Goal: Task Accomplishment & Management: Use online tool/utility

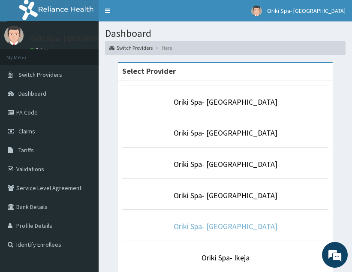
click at [221, 228] on link "Oriki Spa- [GEOGRAPHIC_DATA]" at bounding box center [226, 226] width 104 height 10
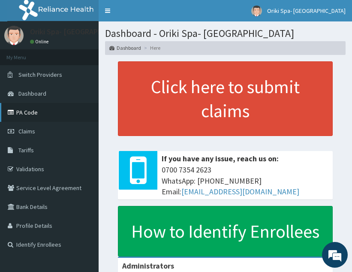
click at [16, 106] on link "PA Code" at bounding box center [49, 112] width 99 height 19
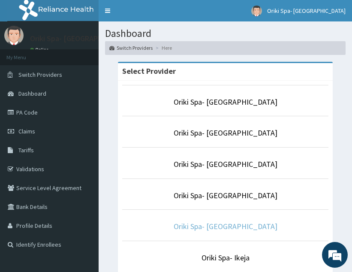
click at [222, 227] on link "Oriki Spa- [GEOGRAPHIC_DATA]" at bounding box center [226, 226] width 104 height 10
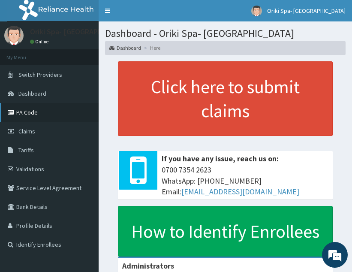
click at [27, 108] on link "PA Code" at bounding box center [49, 112] width 99 height 19
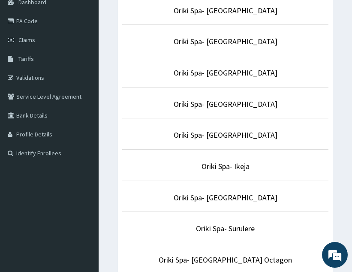
scroll to position [94, 0]
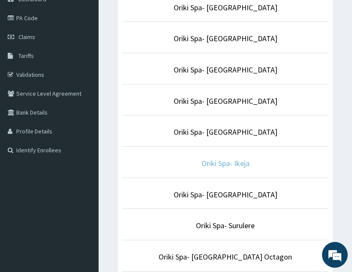
click at [224, 164] on link "Oriki Spa- Ikeja" at bounding box center [226, 163] width 48 height 10
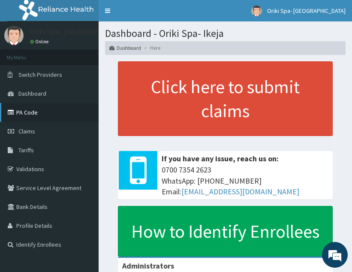
click at [45, 113] on link "PA Code" at bounding box center [49, 112] width 99 height 19
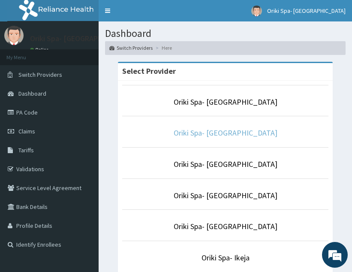
click at [227, 136] on link "Oriki Spa- Yacht Hotel" at bounding box center [226, 133] width 104 height 10
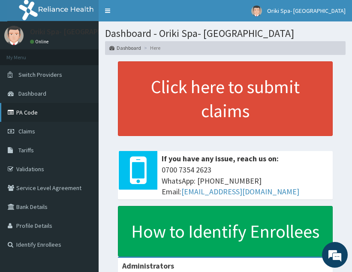
click at [39, 111] on link "PA Code" at bounding box center [49, 112] width 99 height 19
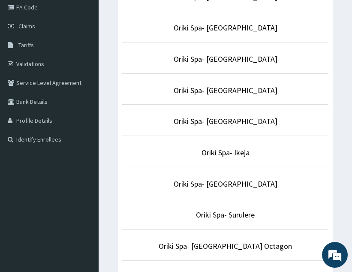
scroll to position [106, 0]
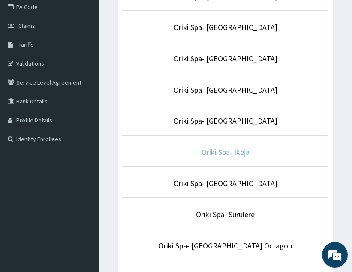
click at [232, 151] on link "Oriki Spa- Ikeja" at bounding box center [226, 152] width 48 height 10
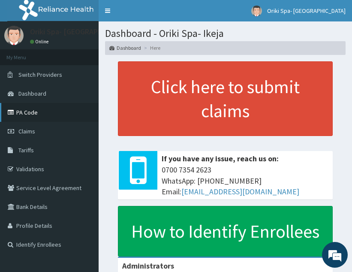
click at [30, 115] on link "PA Code" at bounding box center [49, 112] width 99 height 19
click at [17, 111] on link "PA Code" at bounding box center [49, 112] width 99 height 19
